Goal: Entertainment & Leisure: Consume media (video, audio)

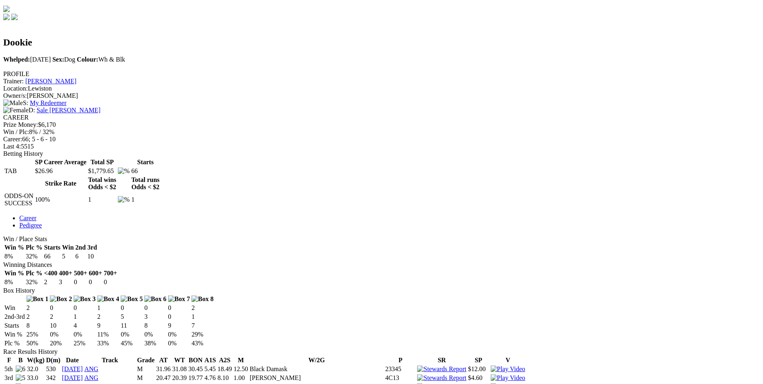
scroll to position [241, 0]
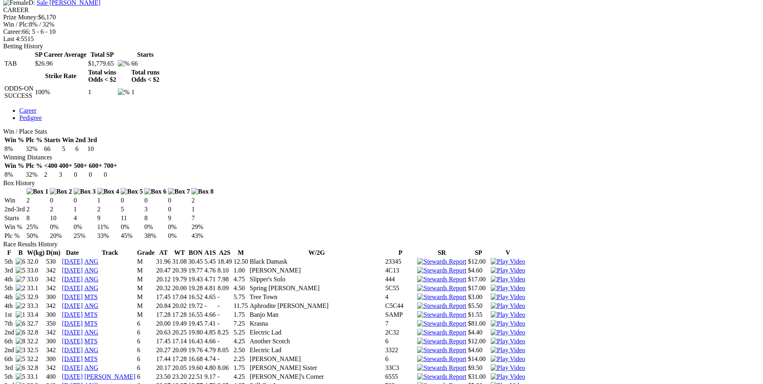
scroll to position [362, 0]
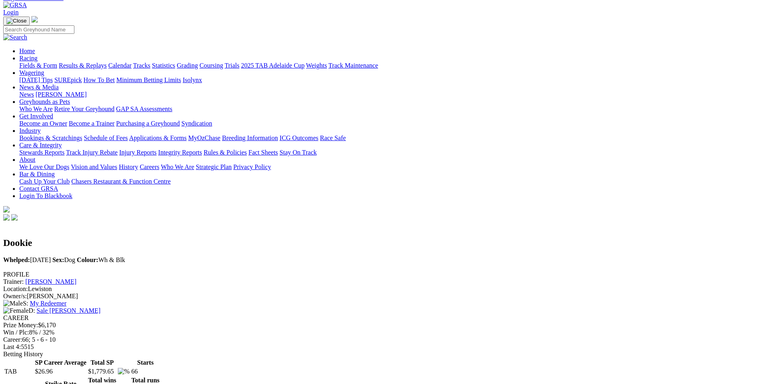
scroll to position [0, 0]
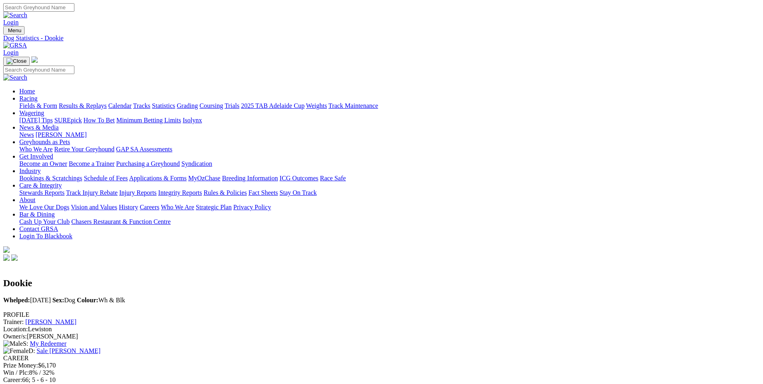
click at [76, 318] on link "[PERSON_NAME]" at bounding box center [50, 321] width 51 height 7
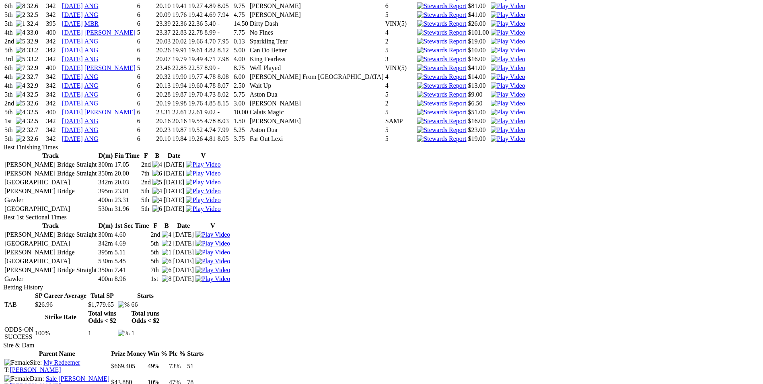
scroll to position [1086, 0]
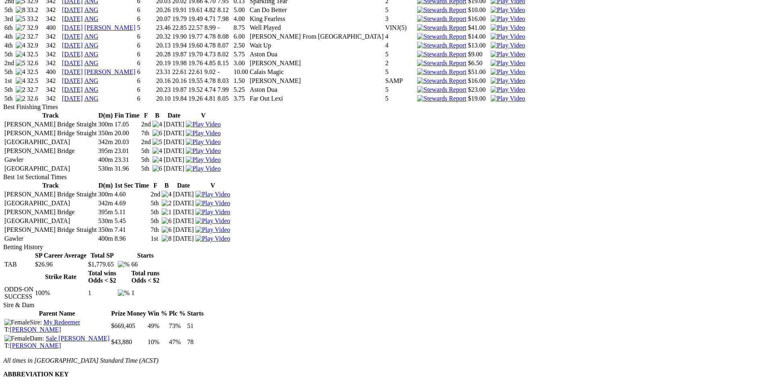
click at [220, 121] on img at bounding box center [203, 124] width 35 height 7
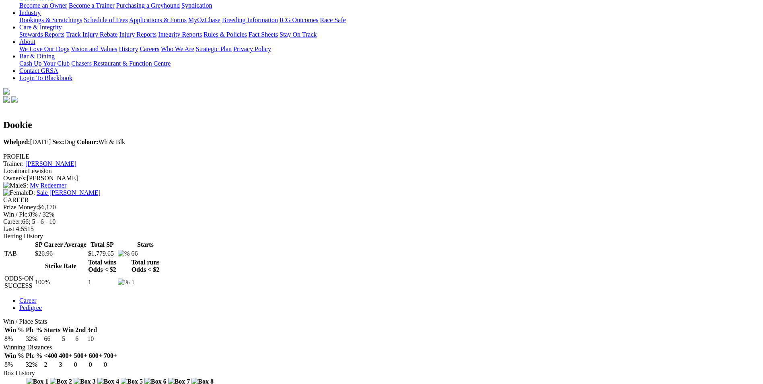
scroll to position [0, 0]
